Goal: Find specific page/section: Find specific page/section

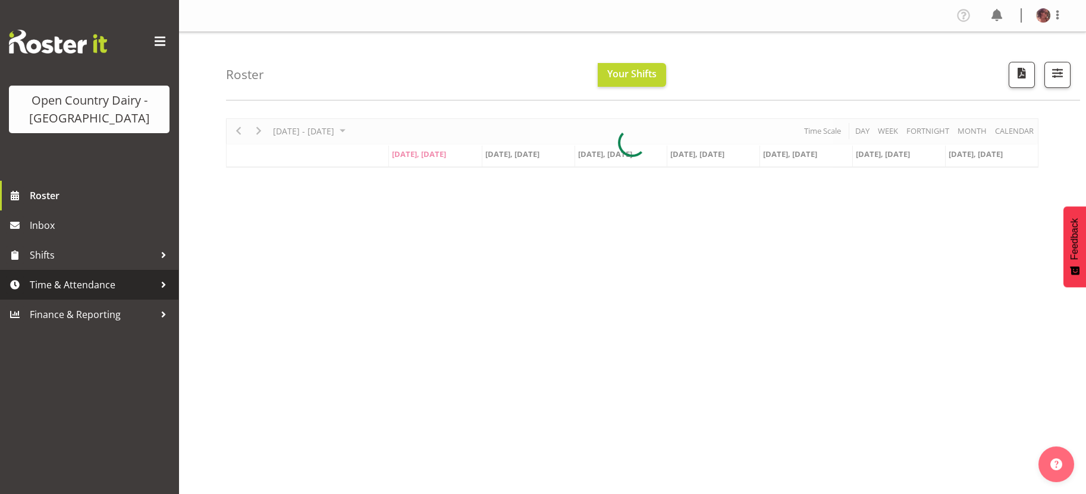
click at [108, 287] on span "Time & Attendance" at bounding box center [92, 285] width 125 height 18
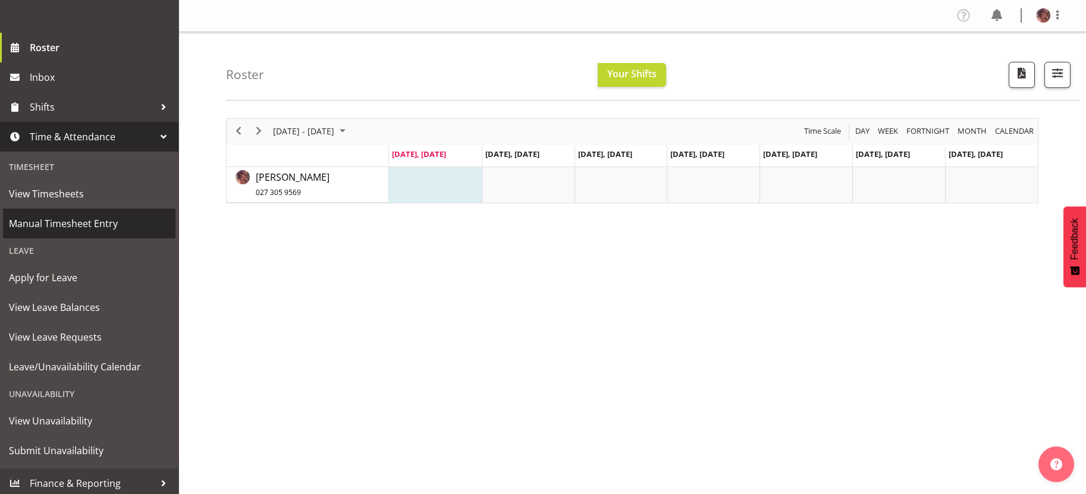
scroll to position [149, 0]
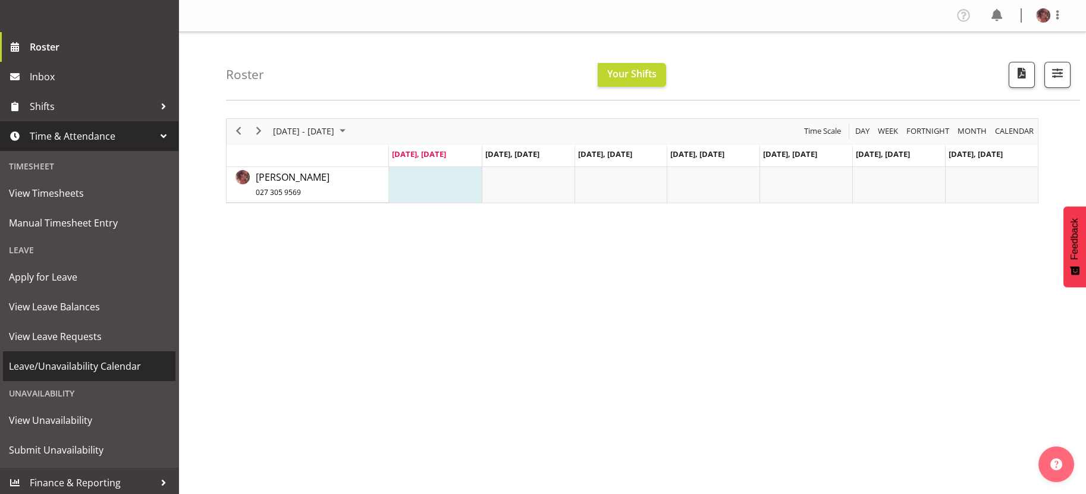
click at [81, 363] on span "Leave/Unavailability Calendar" at bounding box center [89, 366] width 161 height 18
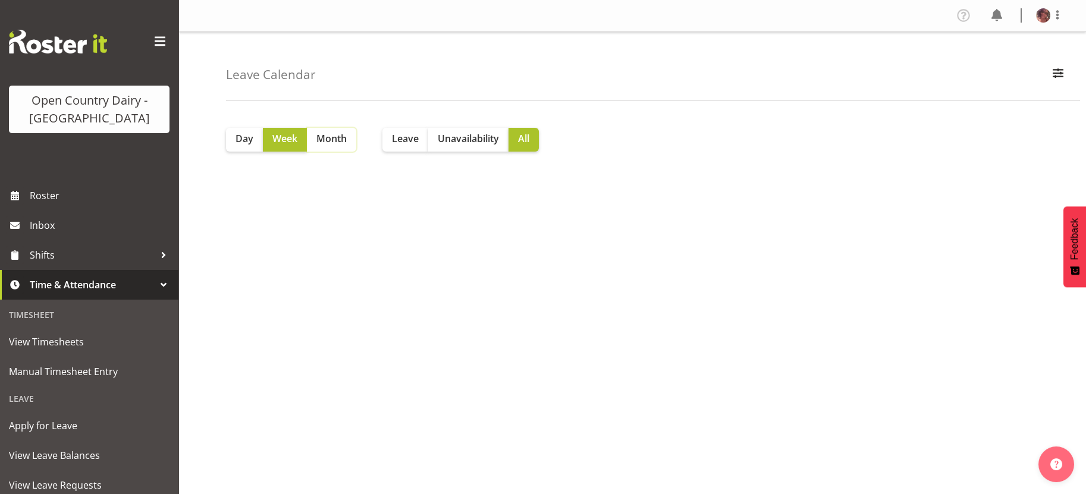
click at [331, 134] on span "Month" at bounding box center [331, 138] width 30 height 14
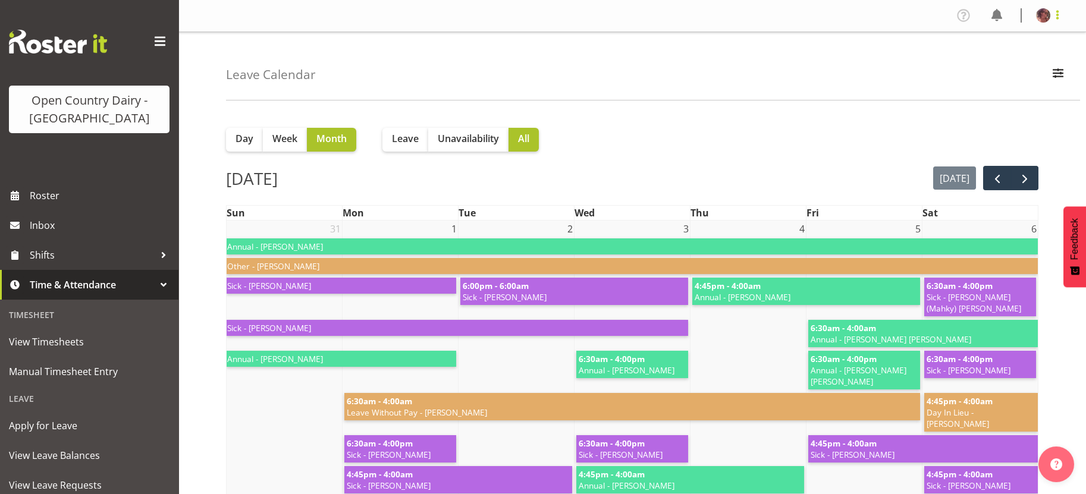
click at [1054, 11] on span at bounding box center [1057, 15] width 14 height 14
click at [1007, 61] on link "Log Out" at bounding box center [1007, 62] width 114 height 21
